Goal: Transaction & Acquisition: Download file/media

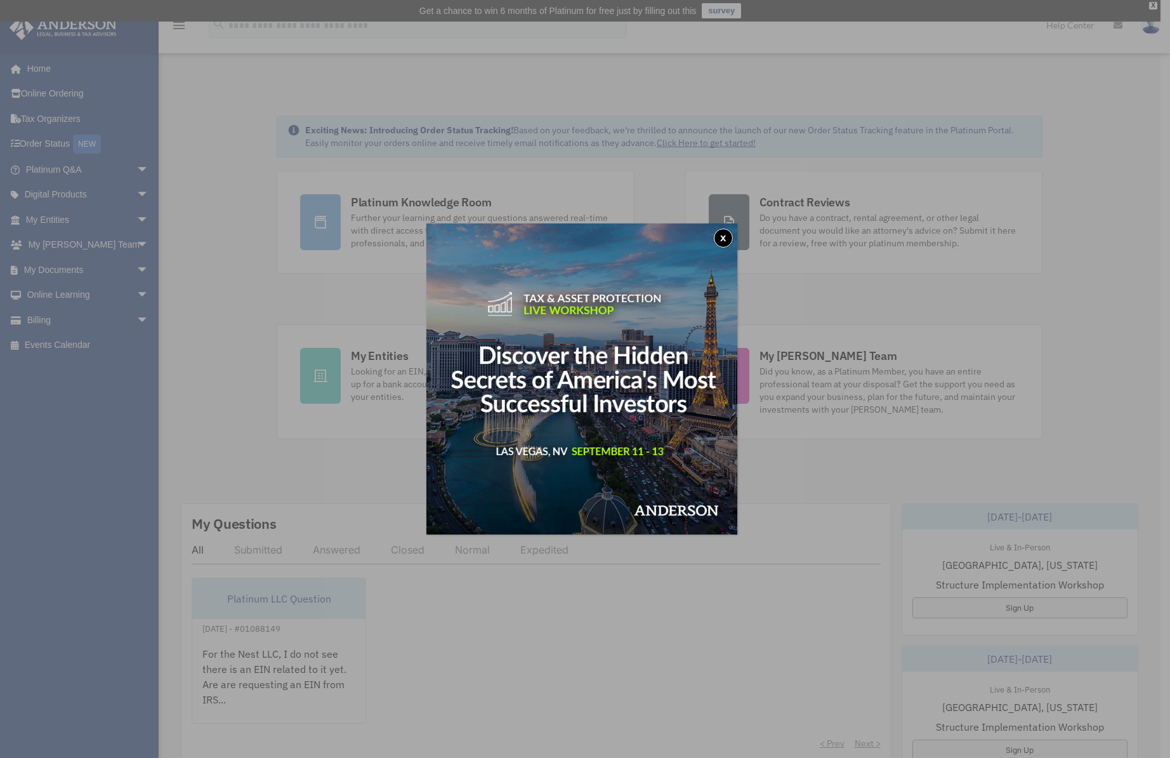
click at [730, 235] on button "x" at bounding box center [723, 237] width 19 height 19
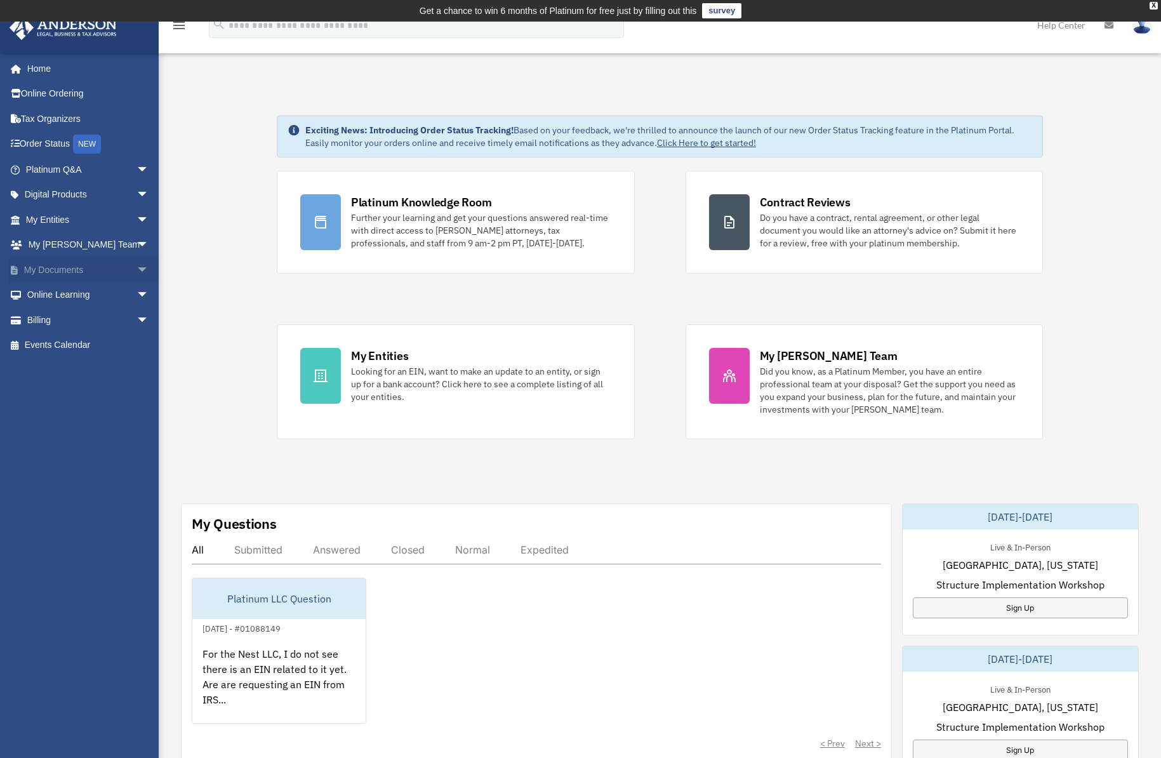
click at [112, 264] on link "My Documents arrow_drop_down" at bounding box center [88, 269] width 159 height 25
click at [137, 271] on span "arrow_drop_down" at bounding box center [148, 270] width 25 height 26
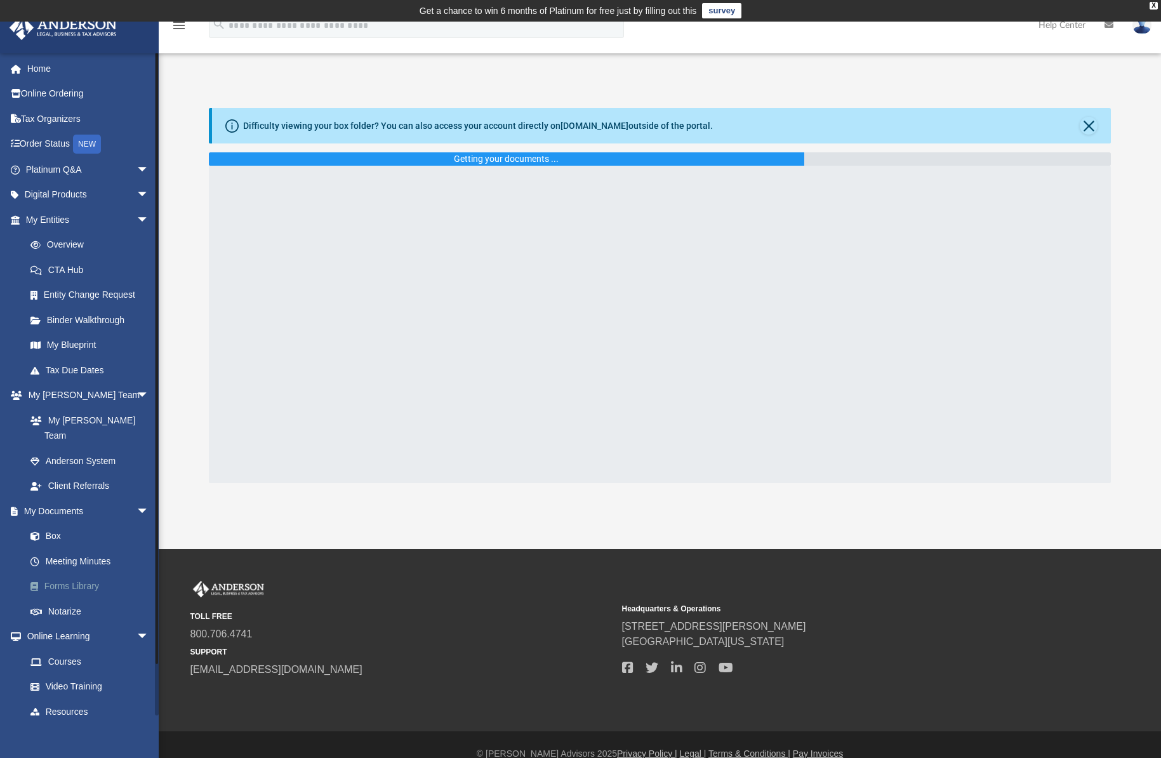
click at [80, 574] on link "Forms Library" at bounding box center [93, 586] width 150 height 25
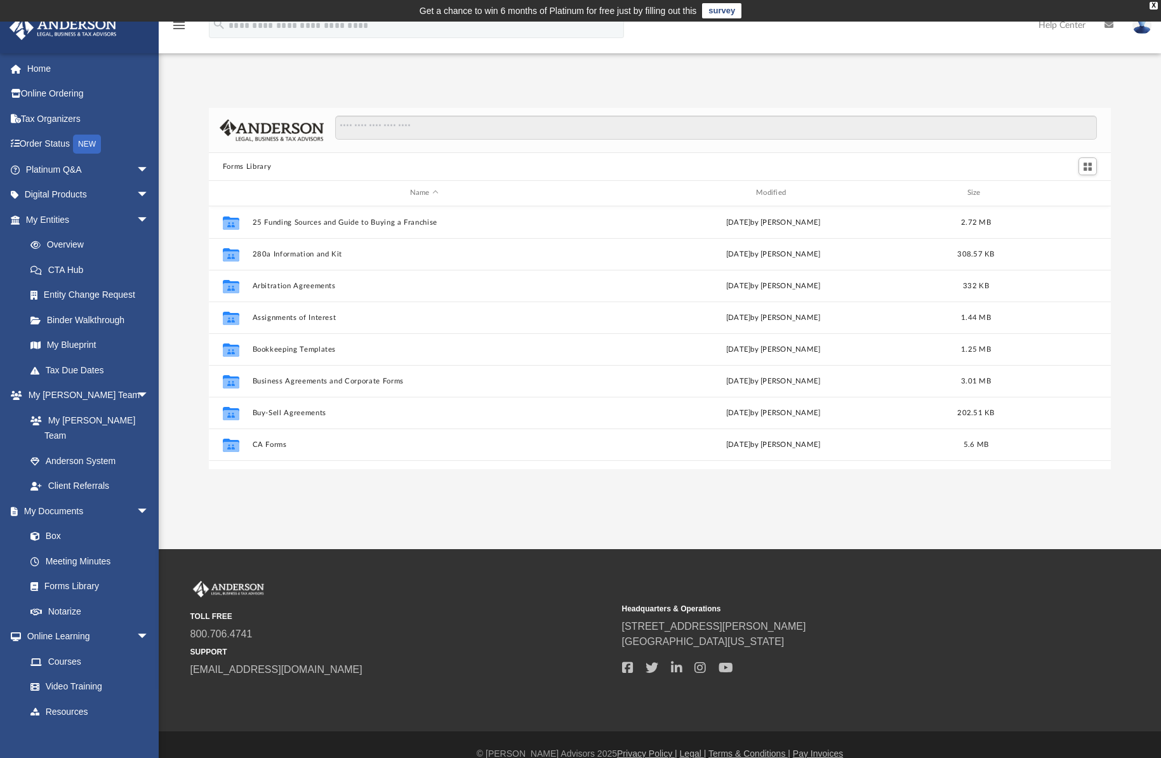
scroll to position [279, 892]
click at [393, 138] on input "Search files and folders" at bounding box center [715, 127] width 761 height 24
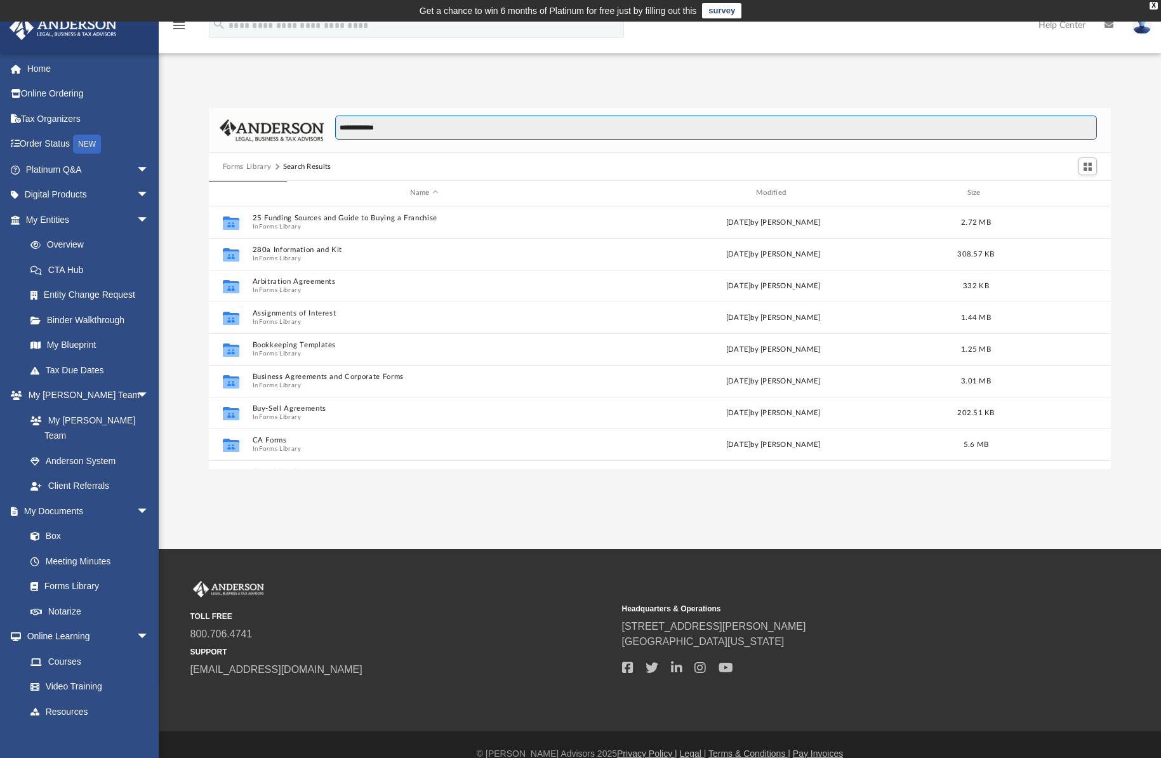
type input "**********"
click at [402, 128] on input "**********" at bounding box center [715, 127] width 761 height 24
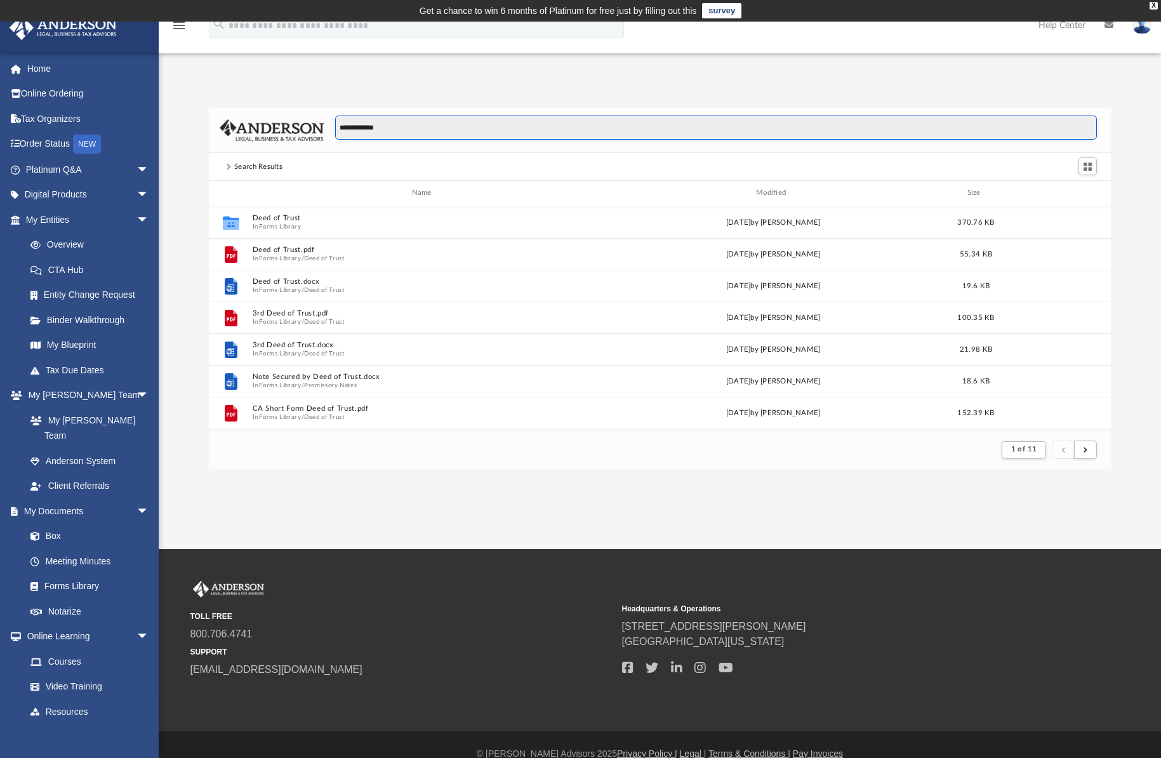
scroll to position [240, 892]
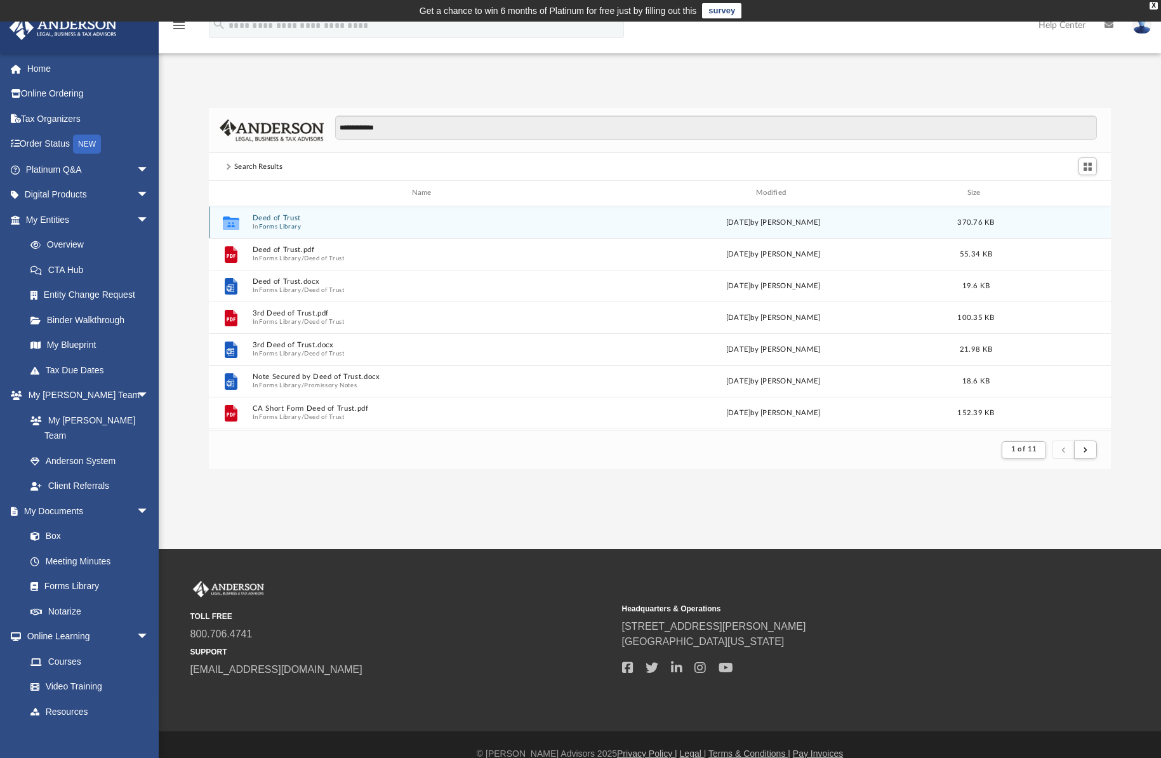
click at [328, 225] on span "In Forms Library" at bounding box center [423, 226] width 343 height 8
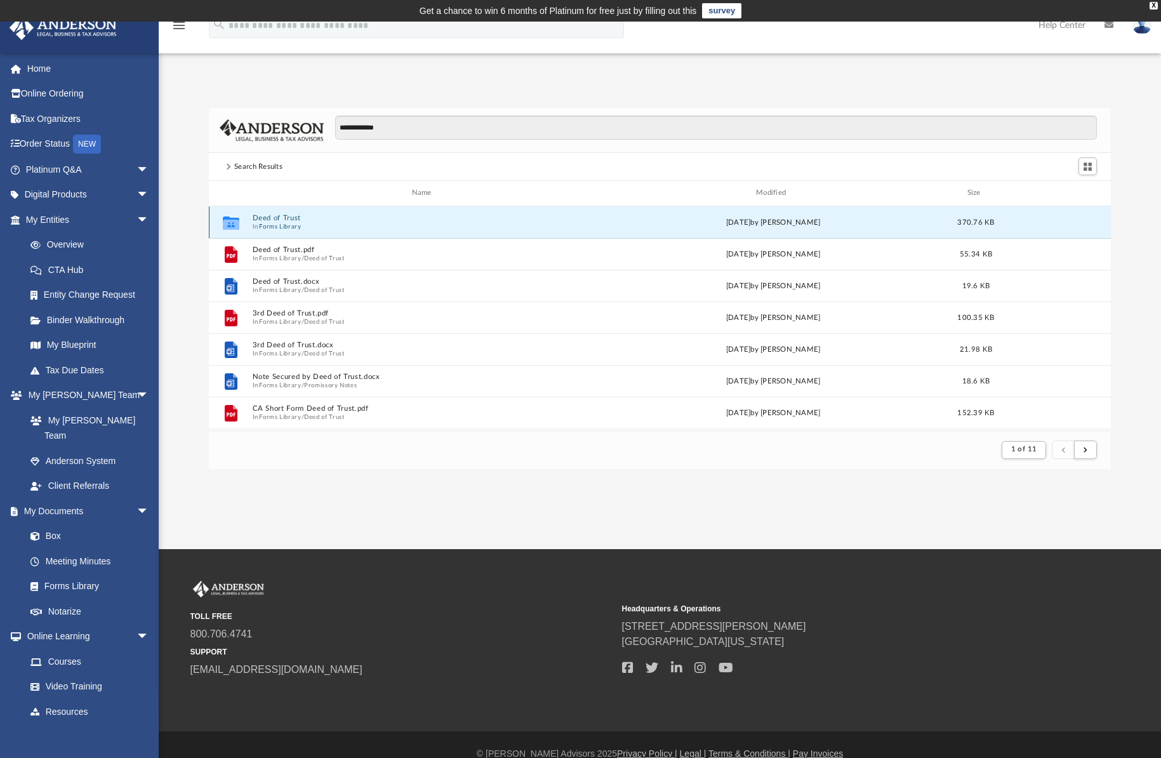
click at [301, 221] on button "Deed of Trust" at bounding box center [423, 218] width 343 height 8
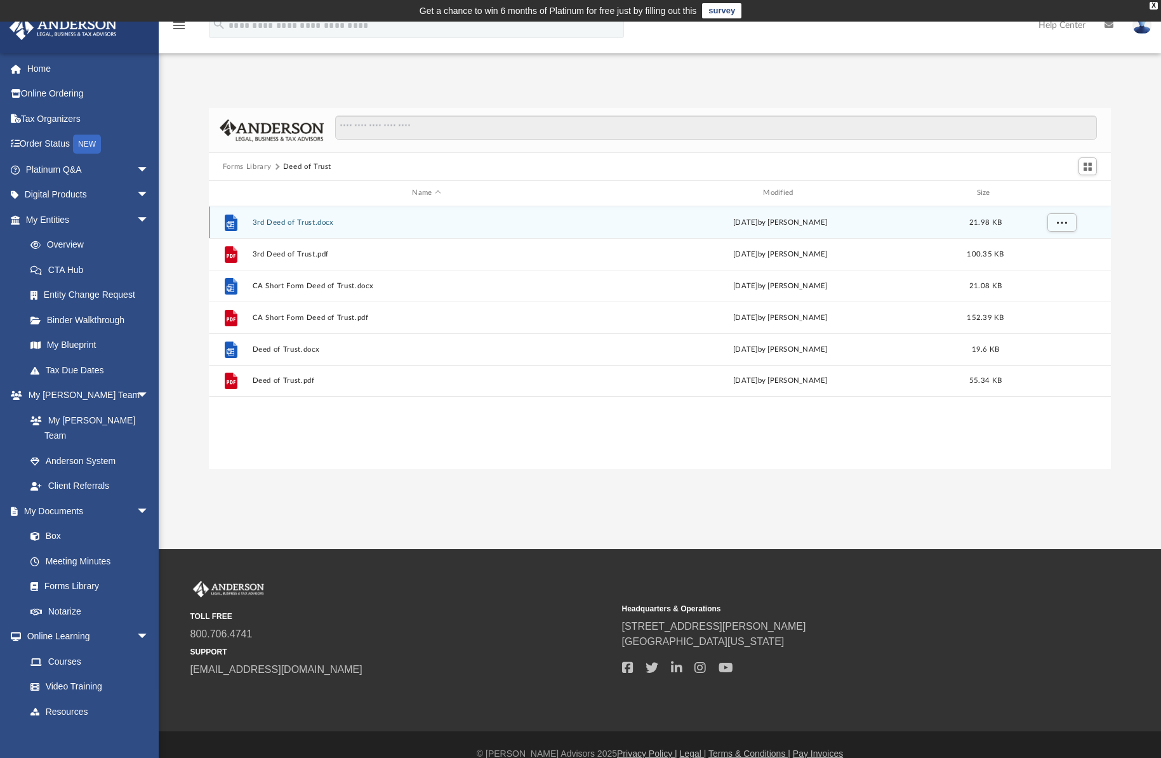
scroll to position [279, 892]
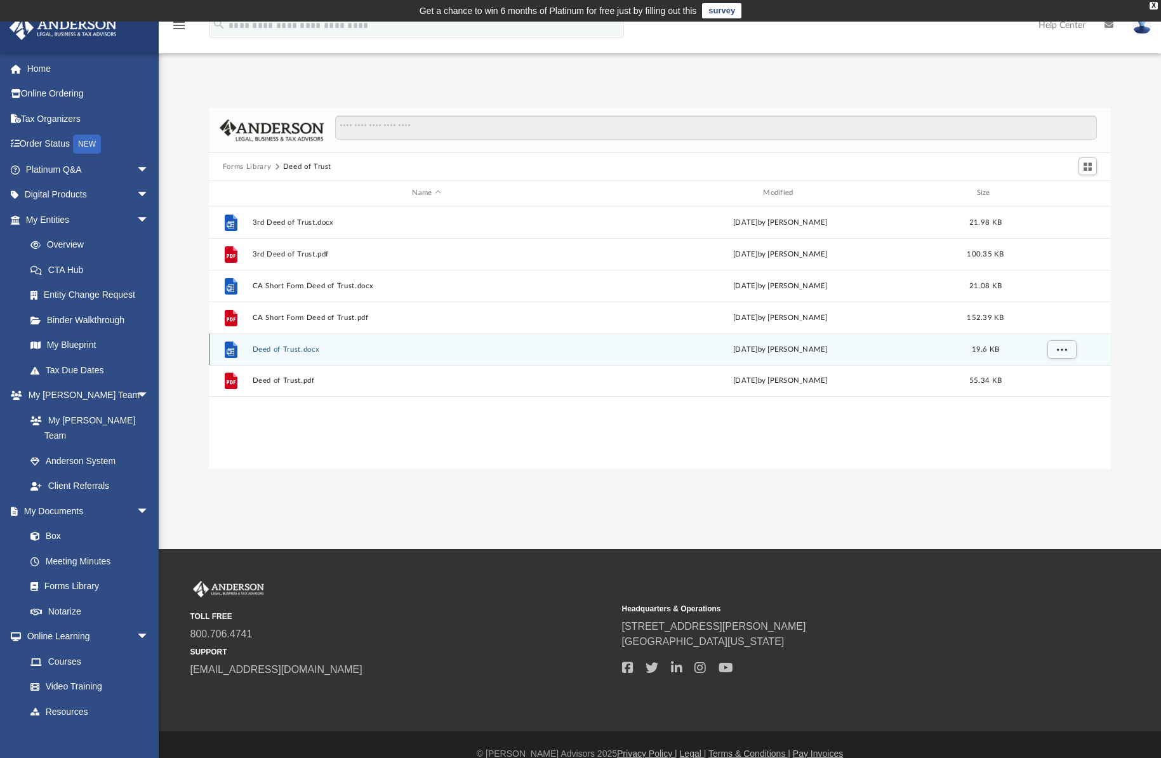
click at [318, 353] on button "Deed of Trust.docx" at bounding box center [426, 349] width 348 height 8
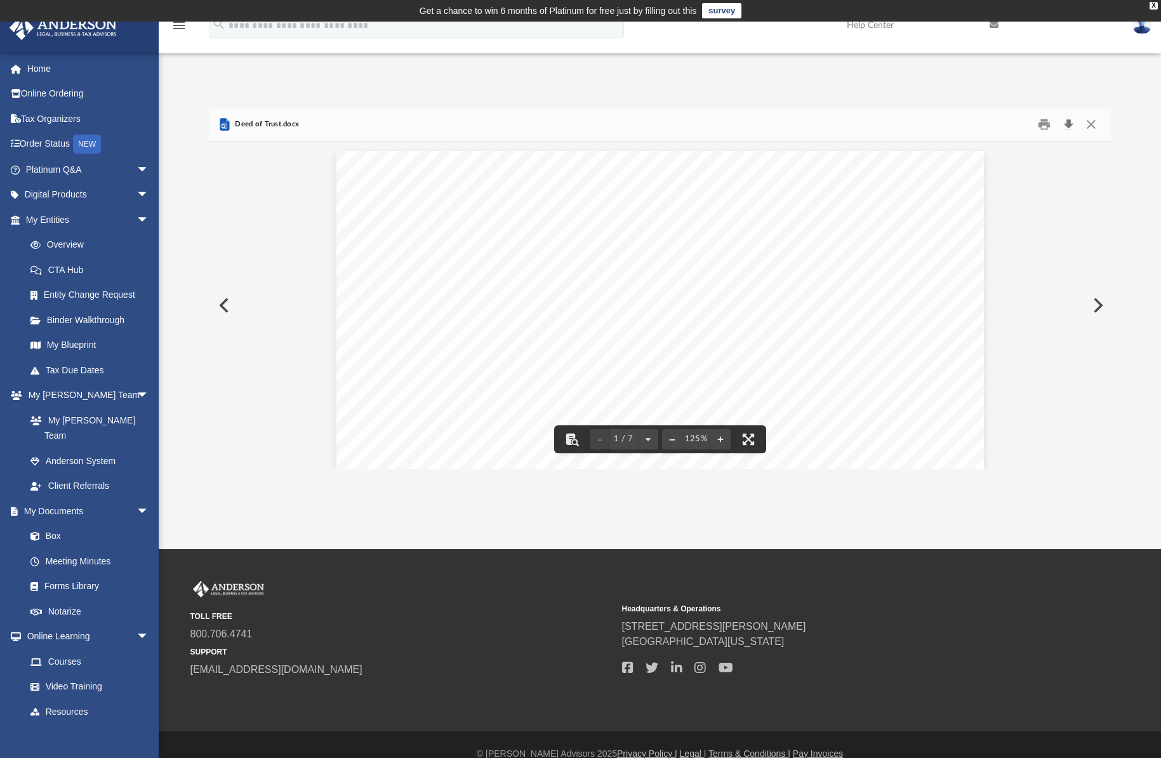
click at [1072, 121] on button "Download" at bounding box center [1068, 125] width 23 height 20
click at [774, 159] on div "LAND DEED OF TRUST THIS INDENTURE, made and entered into this day by and betwee…" at bounding box center [659, 555] width 647 height 838
click at [226, 303] on button "Preview" at bounding box center [223, 305] width 28 height 36
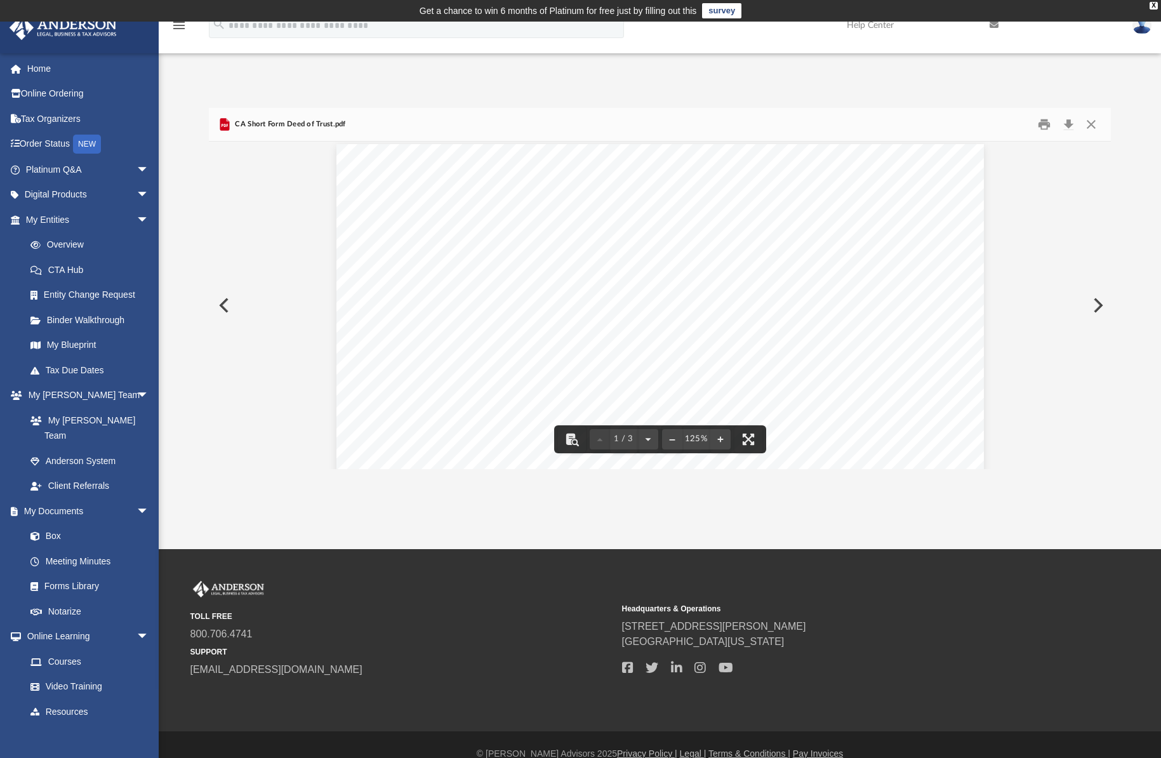
scroll to position [0, 0]
click at [232, 310] on button "Preview" at bounding box center [223, 305] width 28 height 36
click at [531, 279] on span "Rider" at bounding box center [528, 284] width 23 height 10
click at [1093, 124] on button "Close" at bounding box center [1090, 125] width 23 height 20
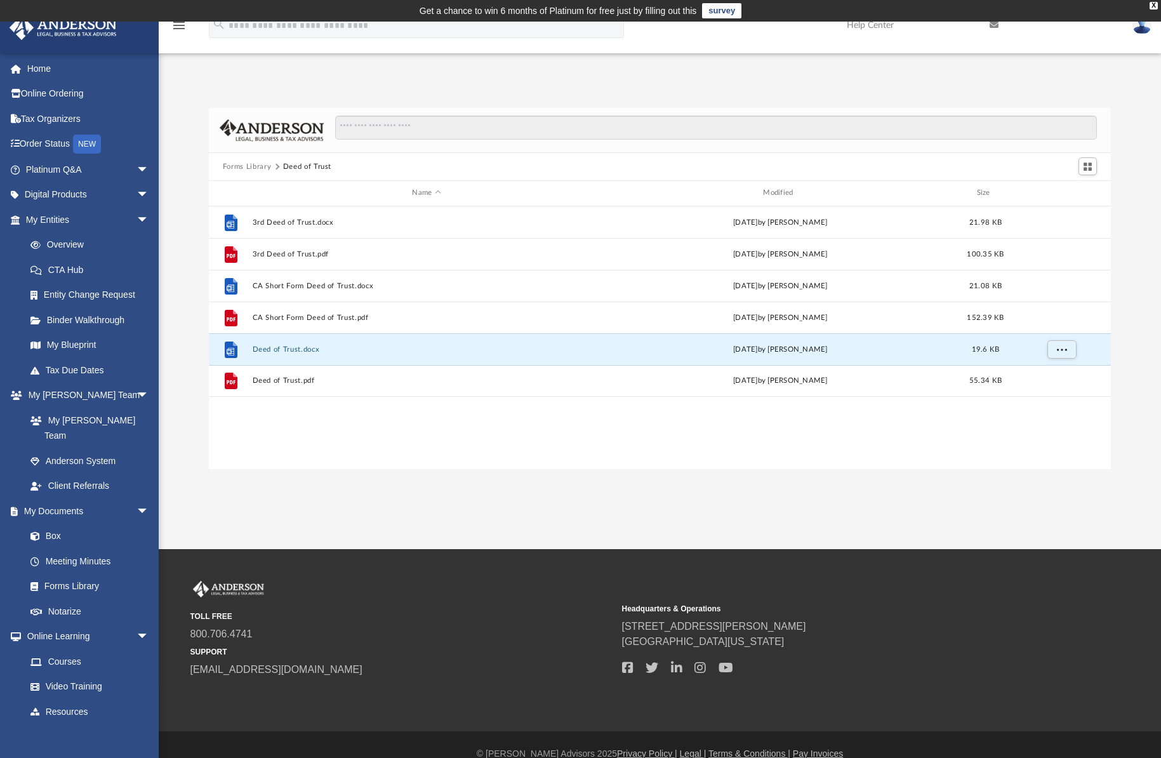
click at [312, 169] on button "Deed of Trust" at bounding box center [307, 166] width 48 height 11
click at [330, 223] on button "3rd Deed of Trust.docx" at bounding box center [426, 222] width 348 height 8
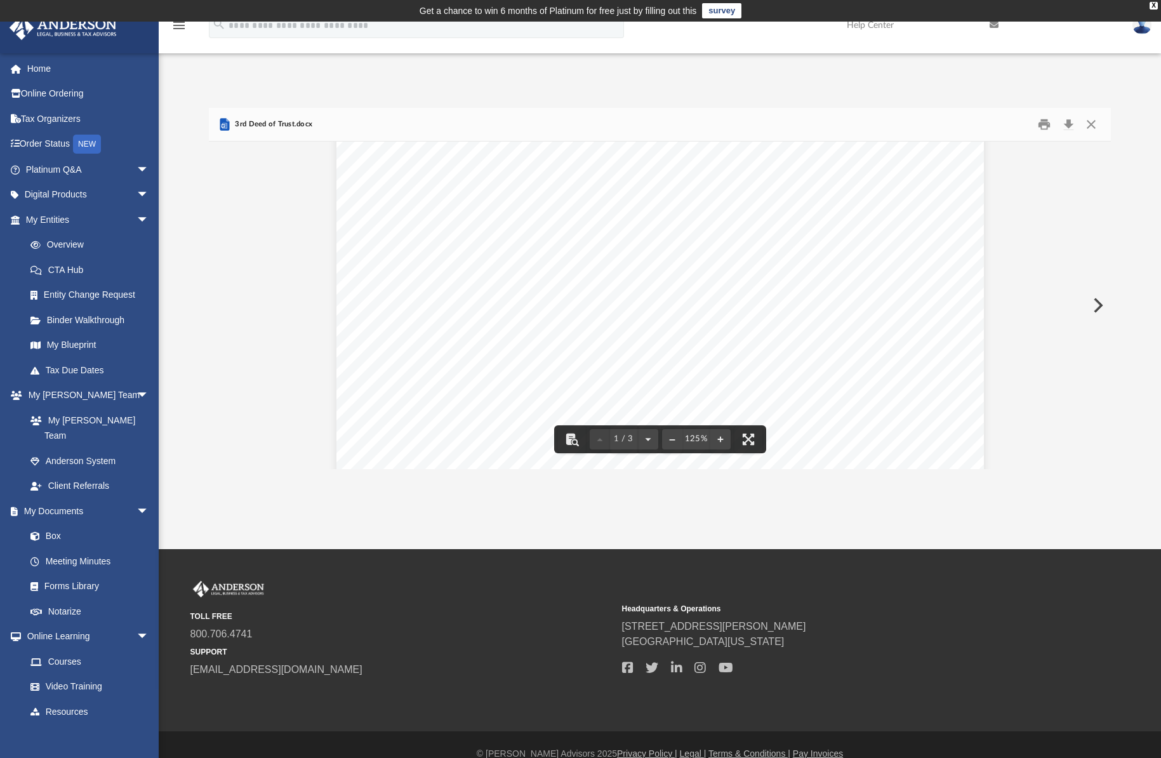
scroll to position [240, 0]
click at [1070, 126] on button "Download" at bounding box center [1068, 125] width 23 height 20
click at [1093, 120] on button "Close" at bounding box center [1090, 125] width 23 height 20
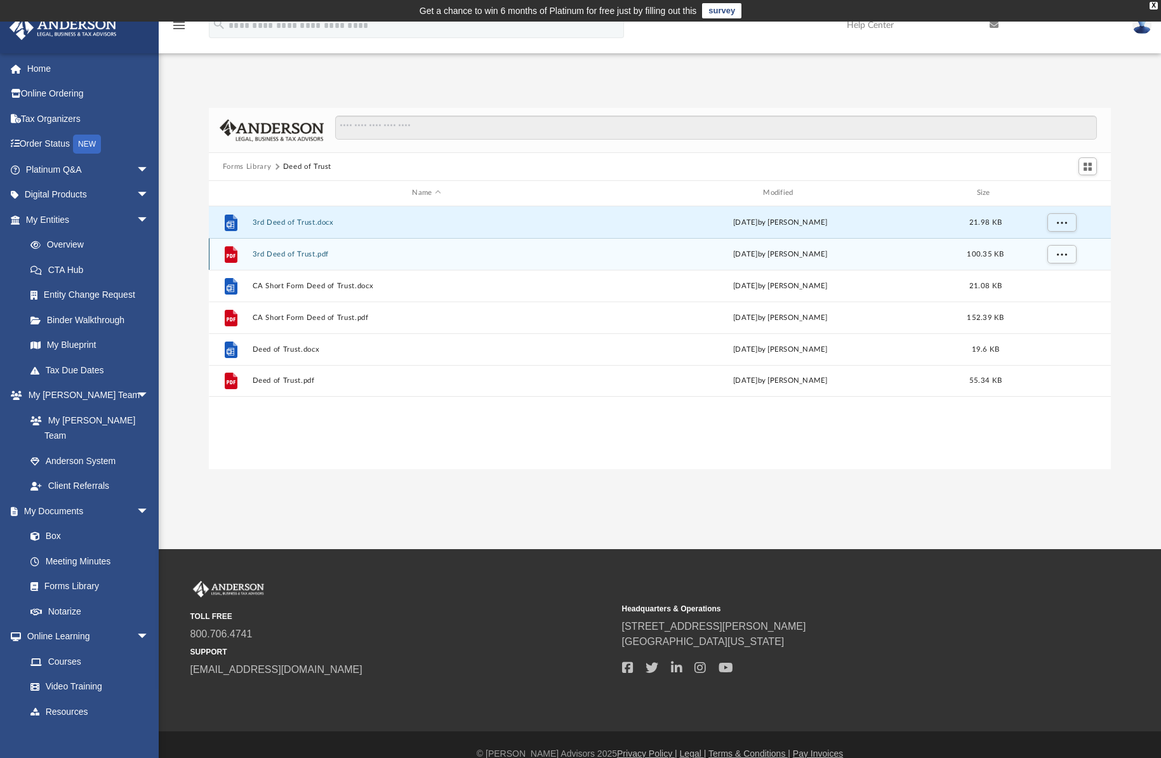
click at [340, 248] on div "File 3rd Deed of Trust.pdf [DATE] by [PERSON_NAME] 100.35 KB" at bounding box center [660, 254] width 902 height 32
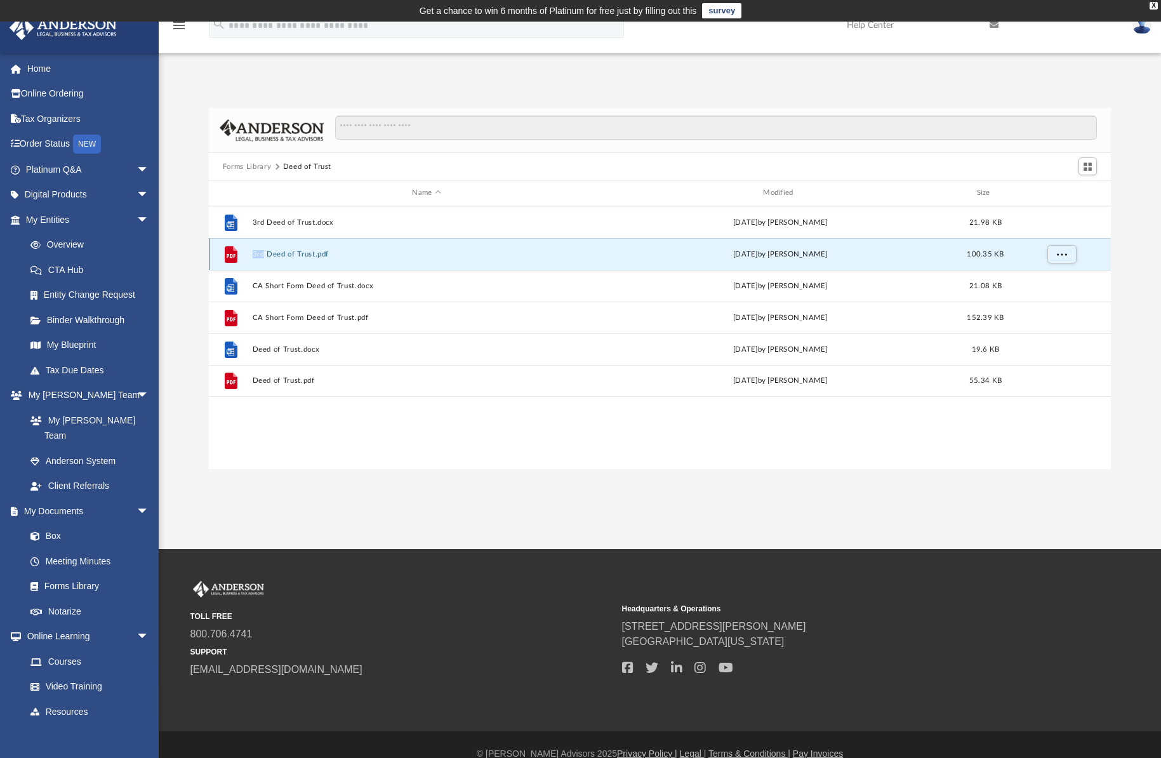
click at [320, 256] on button "3rd Deed of Trust.pdf" at bounding box center [426, 254] width 348 height 8
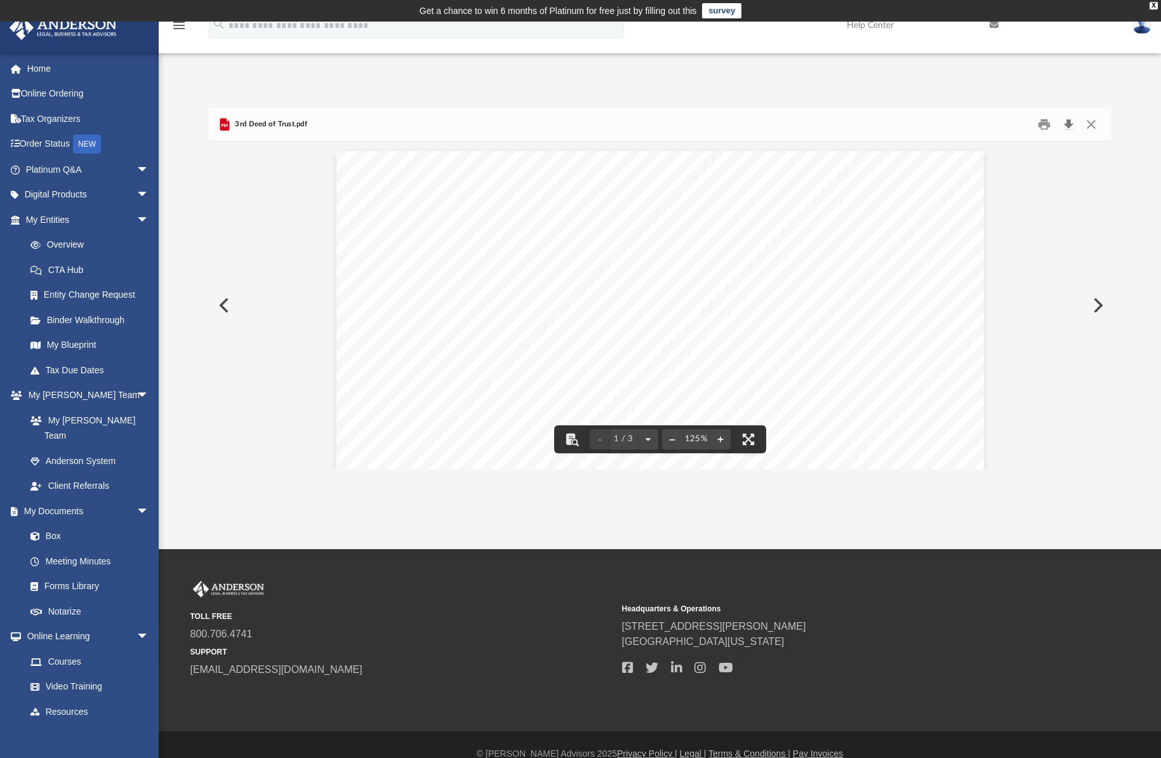
click at [1068, 126] on button "Download" at bounding box center [1068, 125] width 23 height 20
